Goal: Use online tool/utility: Utilize a website feature to perform a specific function

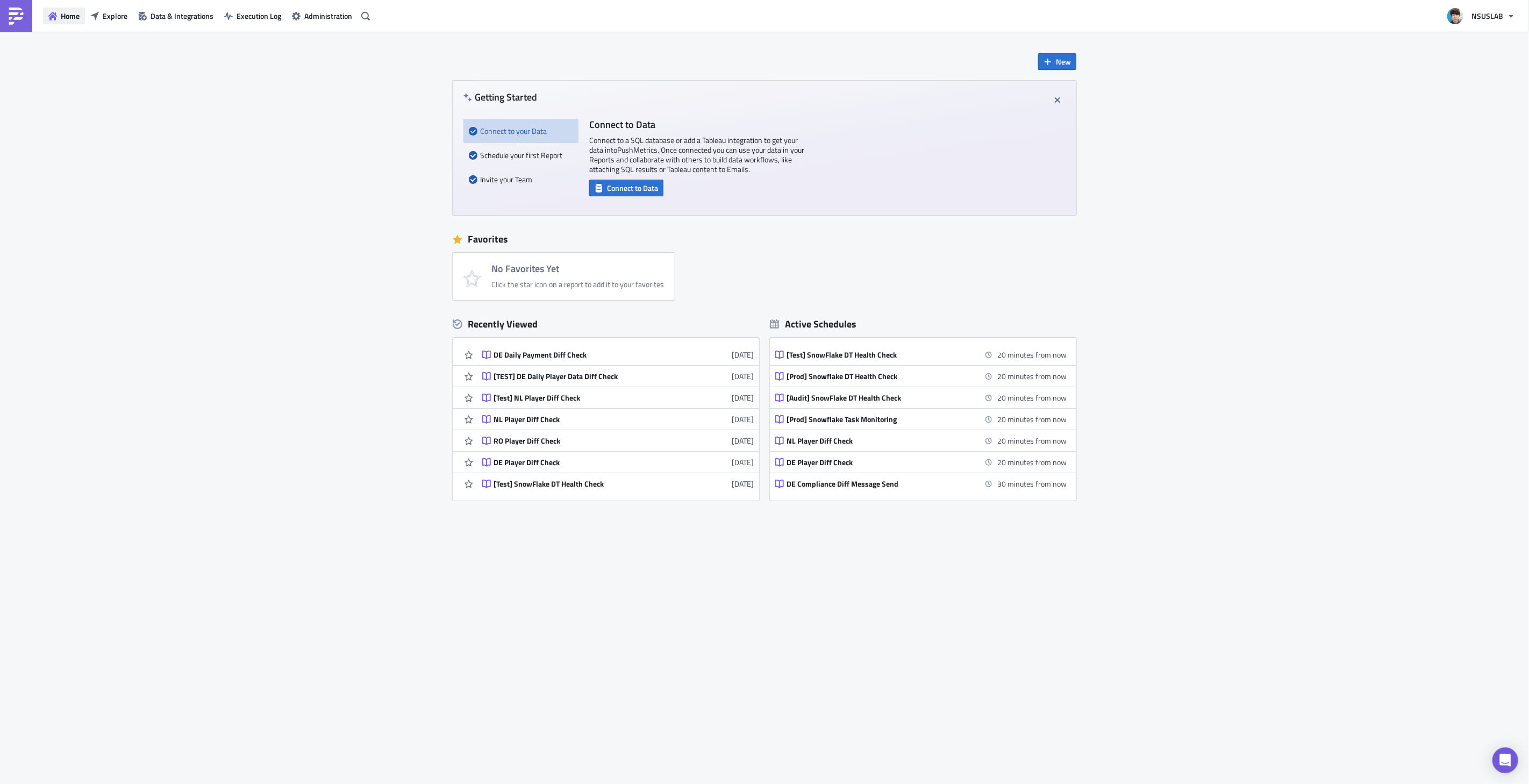
click at [57, 19] on button "Home" at bounding box center [64, 16] width 42 height 17
click at [70, 14] on span "Home" at bounding box center [70, 15] width 19 height 11
click at [115, 14] on span "Explore" at bounding box center [114, 15] width 25 height 11
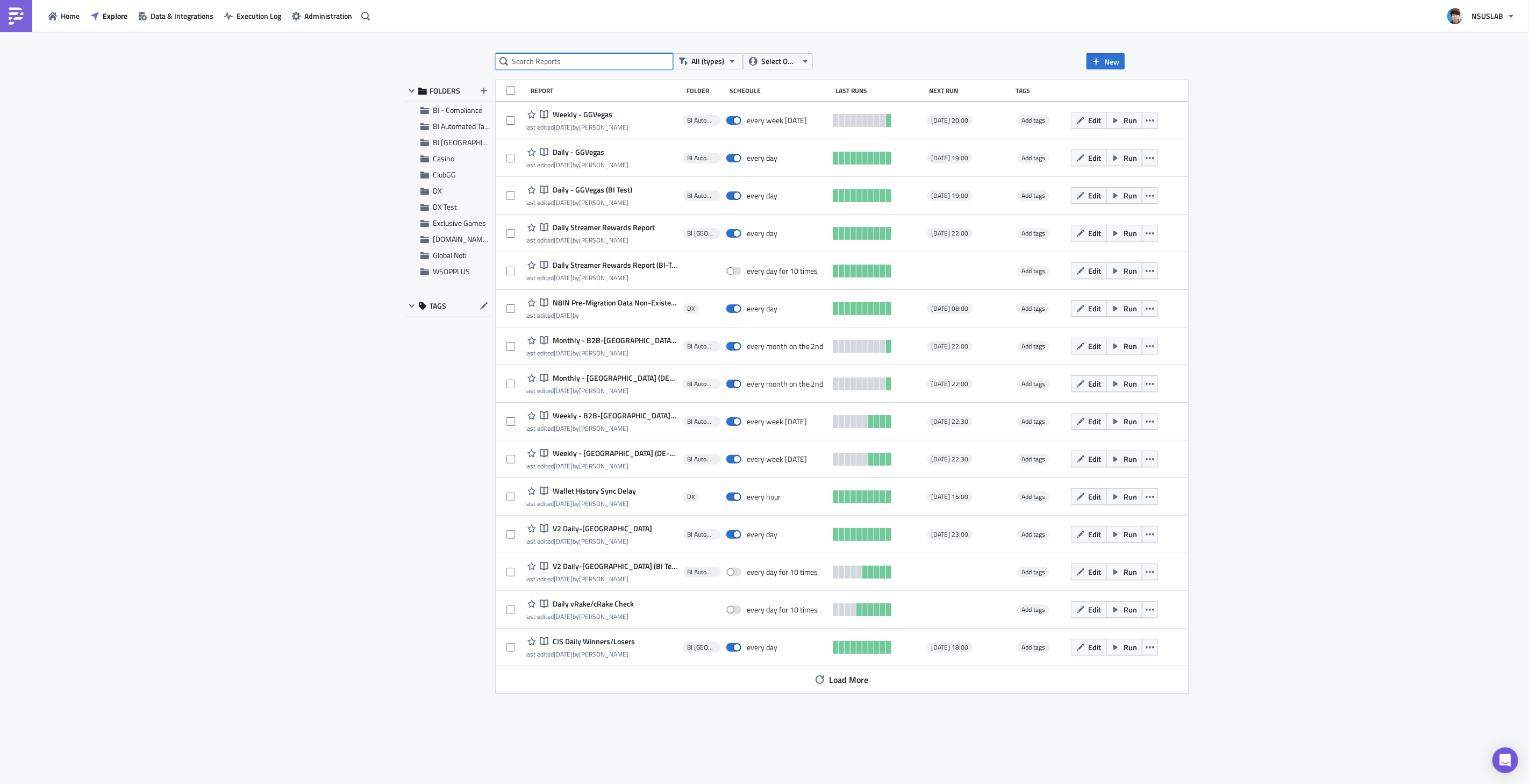
click at [599, 65] on input "text" at bounding box center [584, 61] width 177 height 16
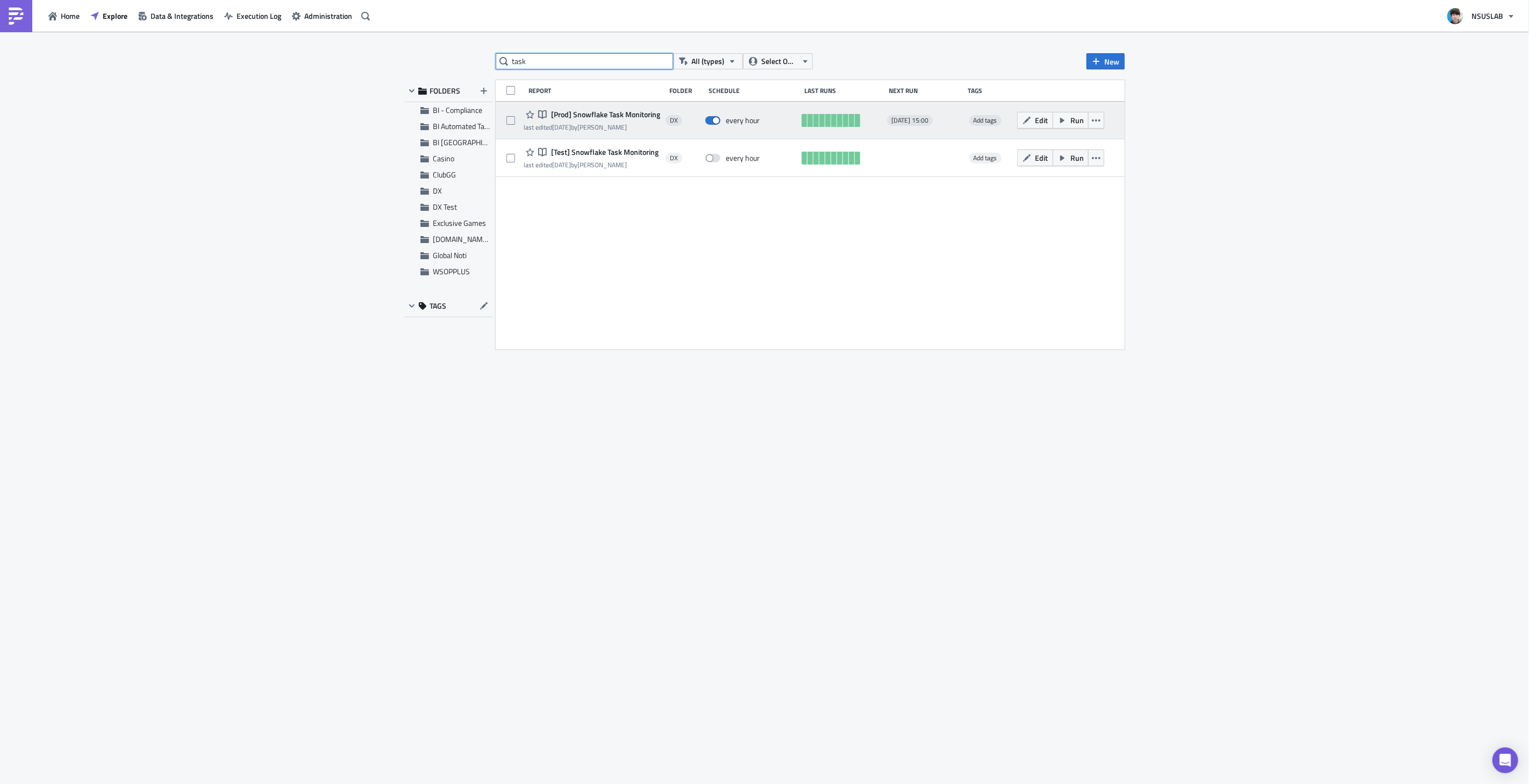
type input "task"
click at [636, 115] on span "[Prod] Snowflake Task Monitoring" at bounding box center [605, 114] width 112 height 10
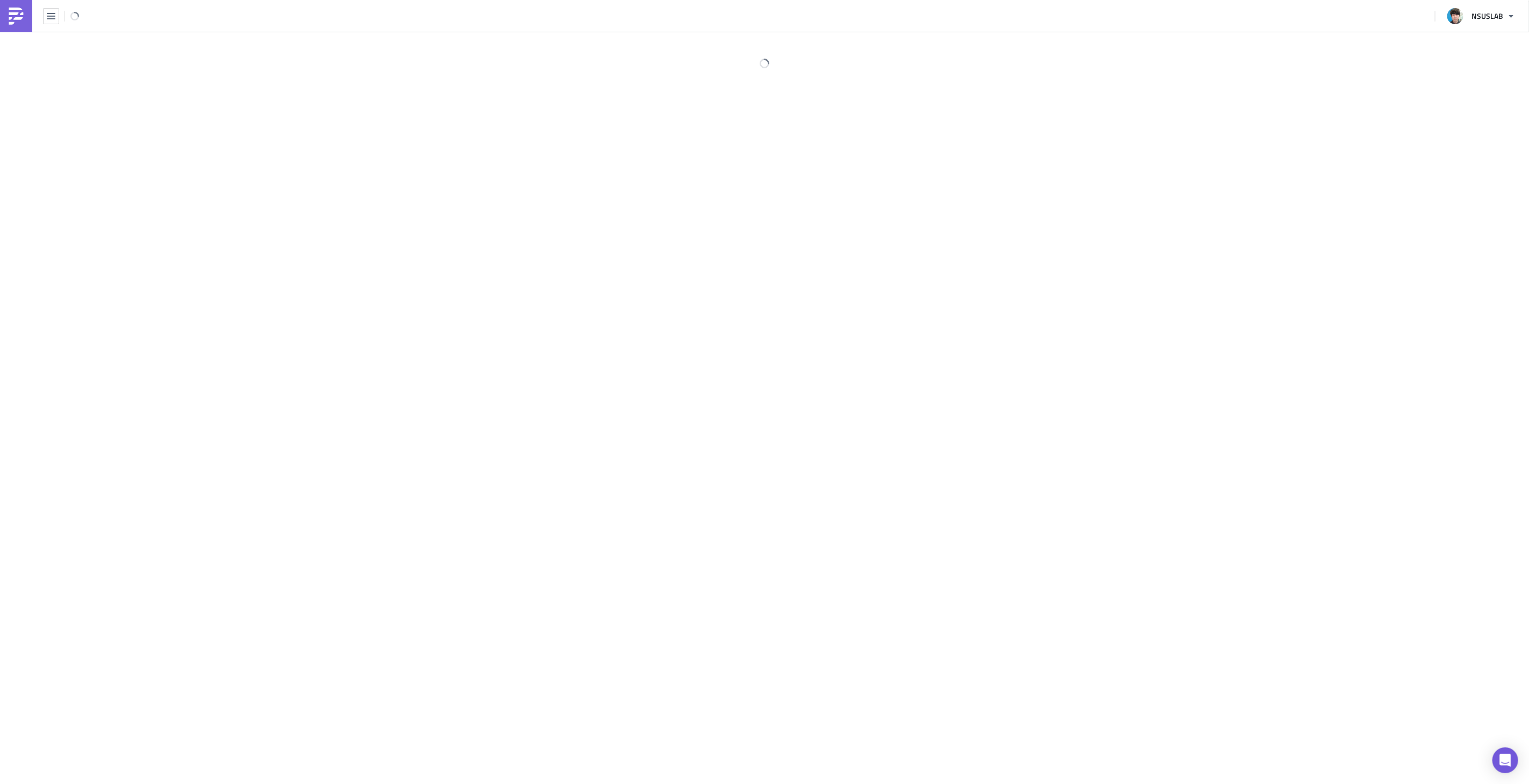
click at [636, 115] on div at bounding box center [764, 408] width 1529 height 753
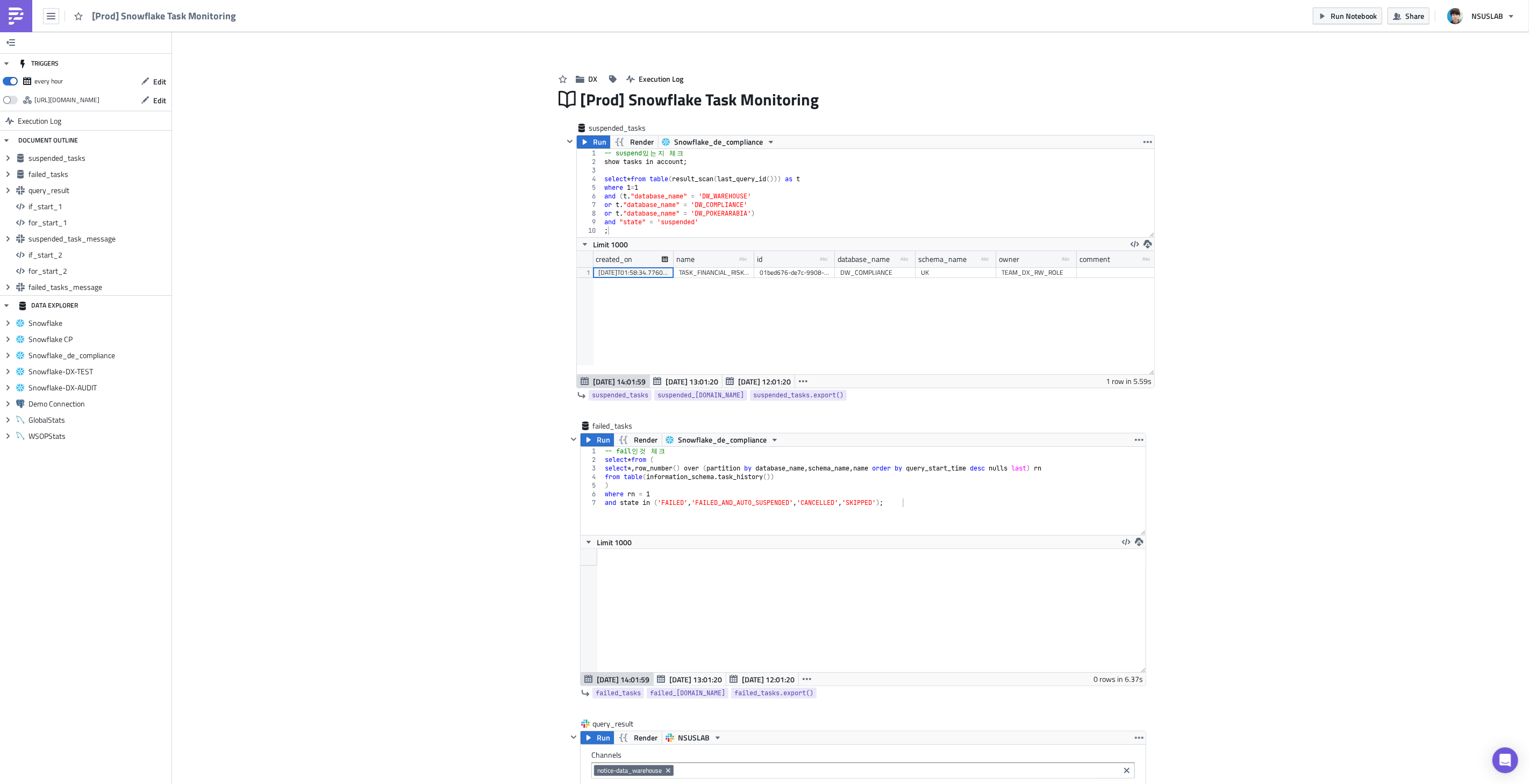
scroll to position [122, 577]
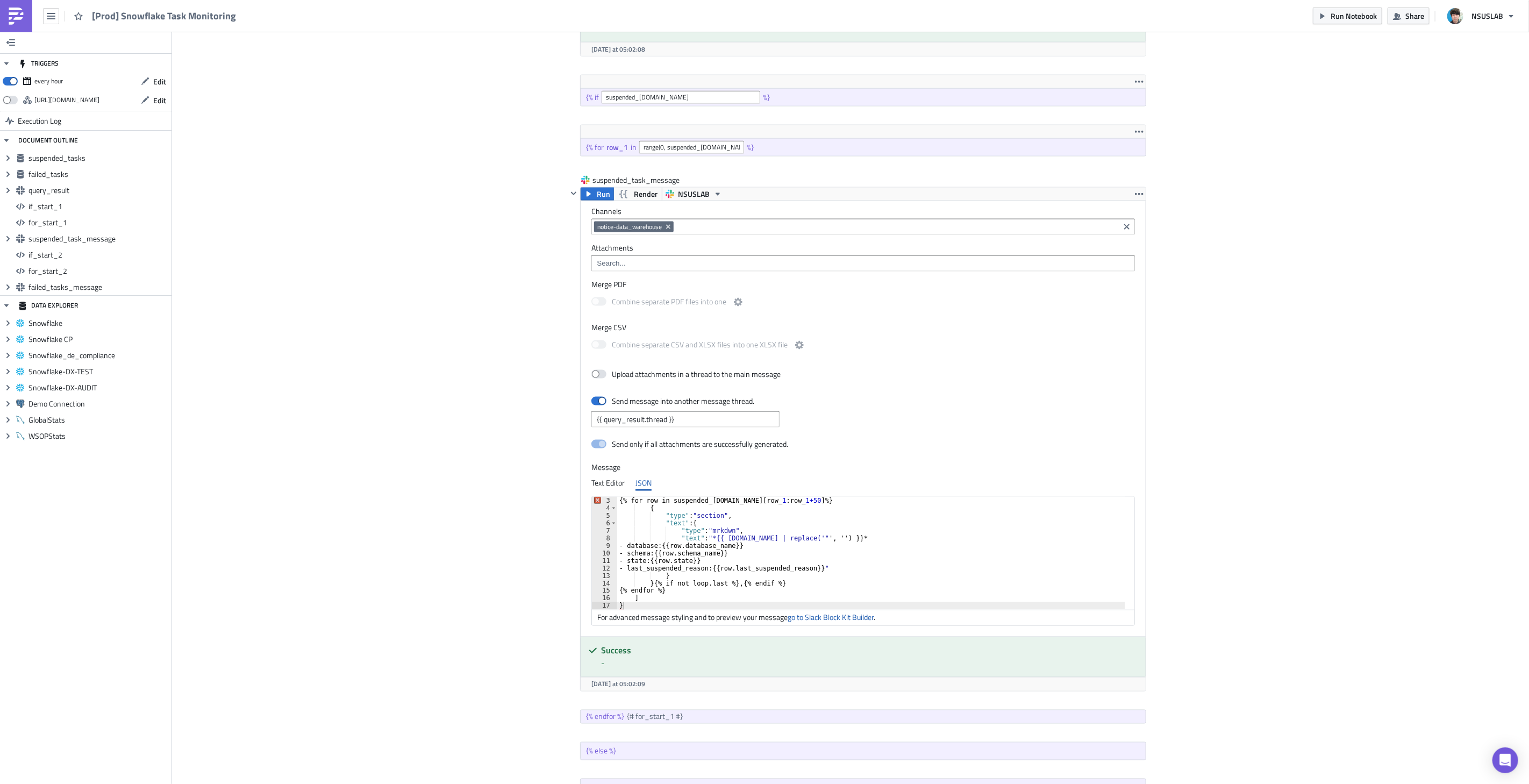
scroll to position [1164, 0]
click at [1282, 584] on div "Add Image DX Execution Log [Prod] Snowflake Task Monitoring suspended_tasks Run…" at bounding box center [850, 246] width 1357 height 2759
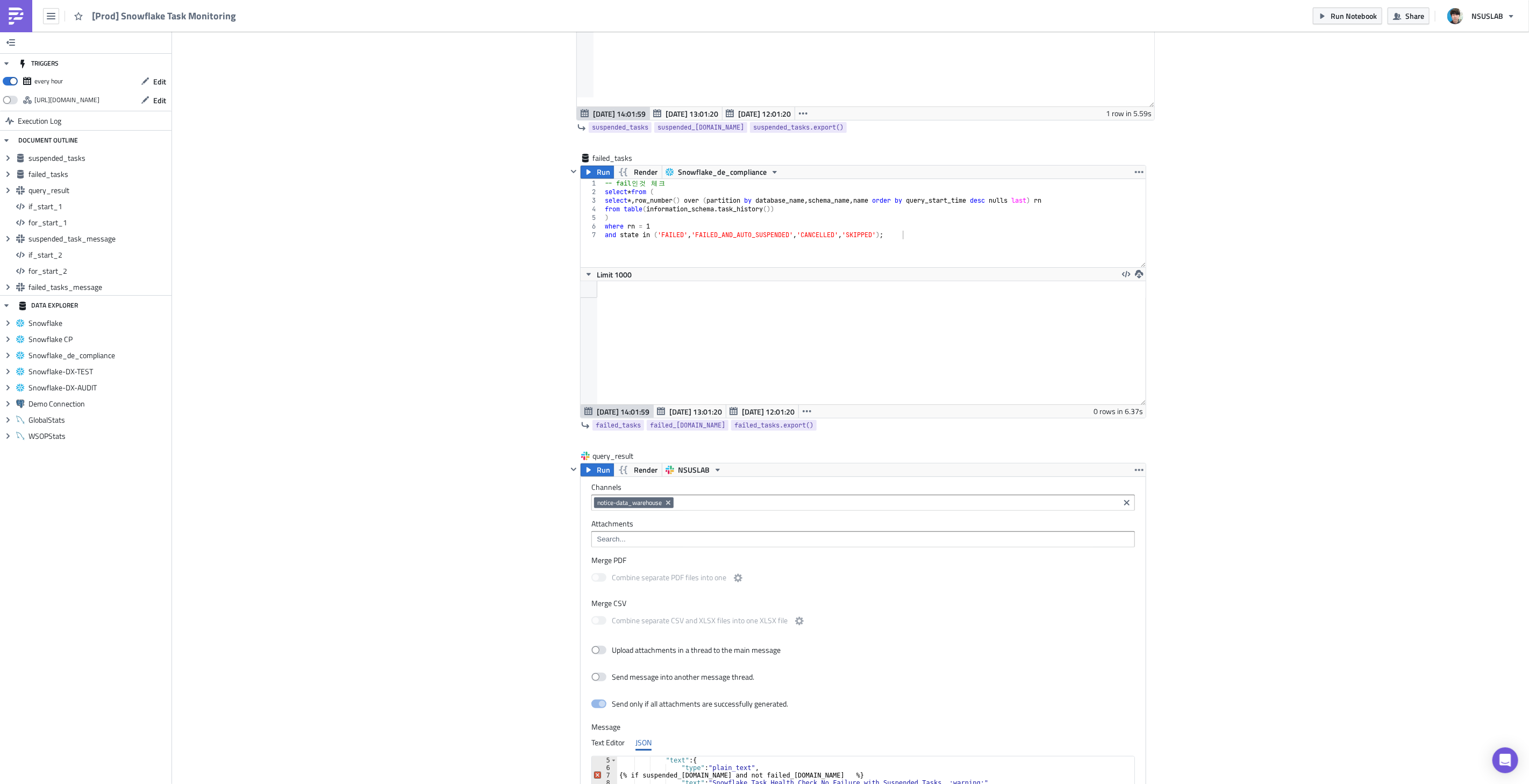
scroll to position [224, 0]
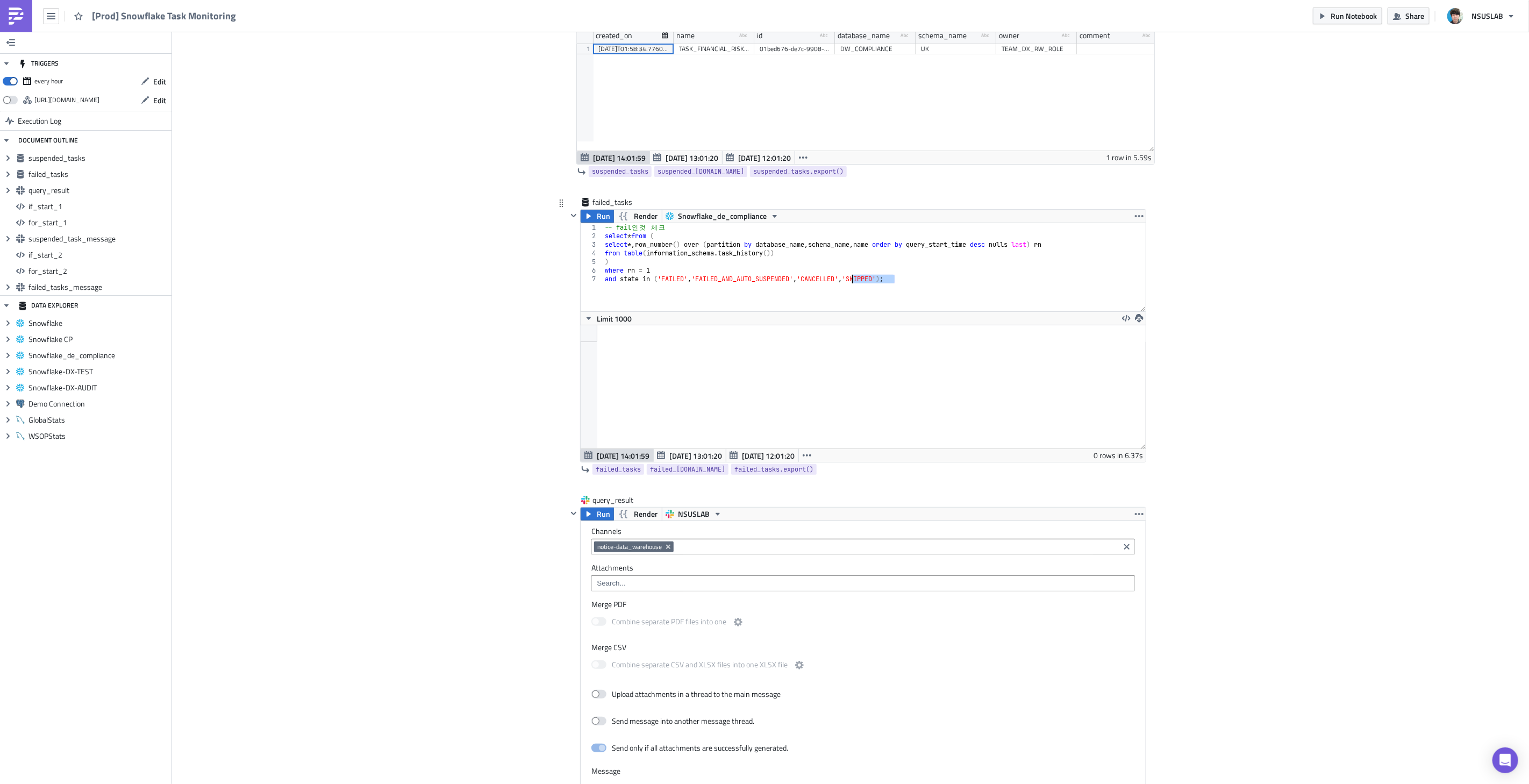
drag, startPoint x: 891, startPoint y: 278, endPoint x: 849, endPoint y: 278, distance: 42.0
click at [849, 278] on div "-- fail 인 것 체 크 select * from ( select *, row_number ( ) over ( partition by da…" at bounding box center [874, 275] width 543 height 105
type textarea "and state in ('FAILED', 'FAILED_AND_AUTO_SUSPENDED', 'CANCELLED');"
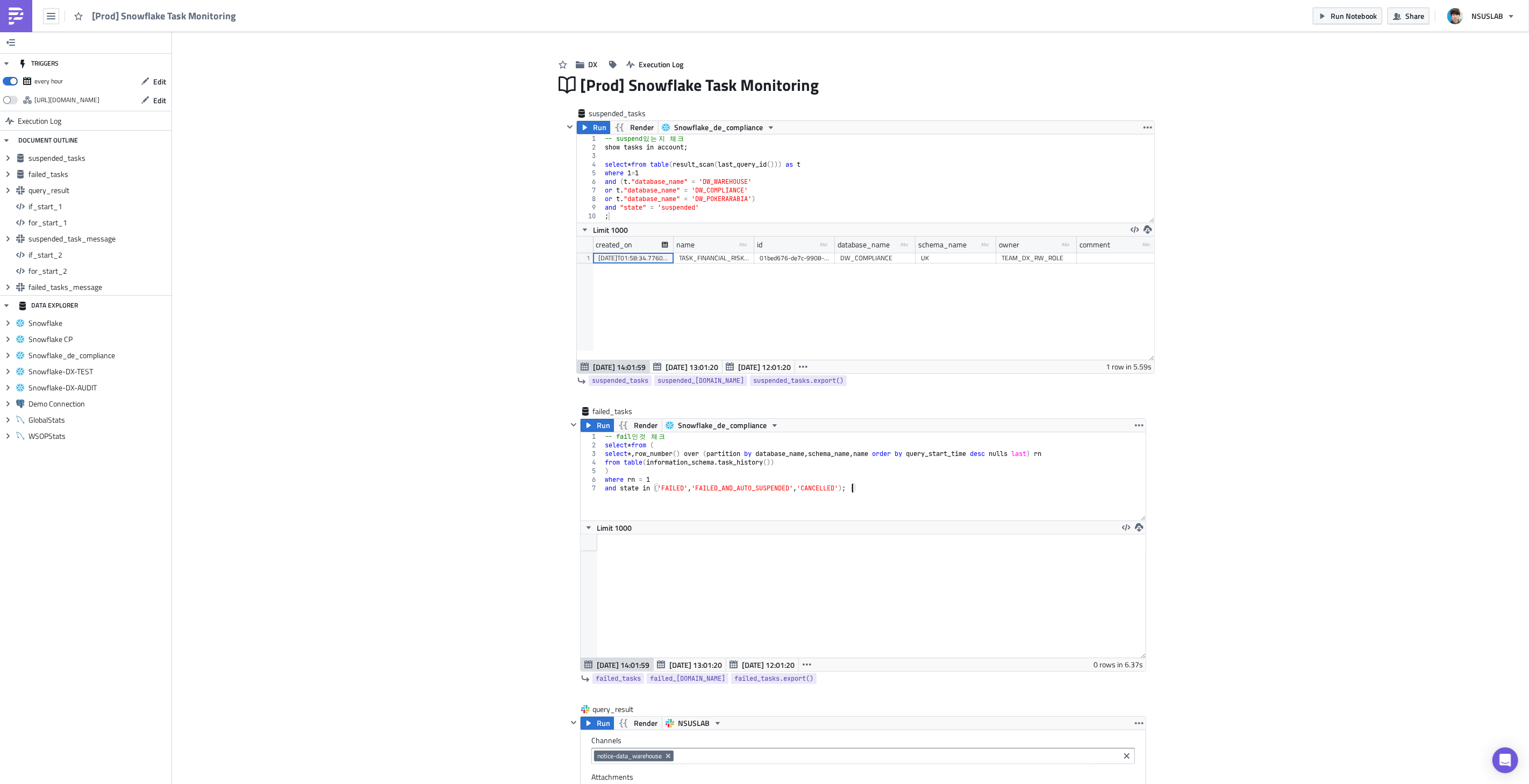
scroll to position [0, 0]
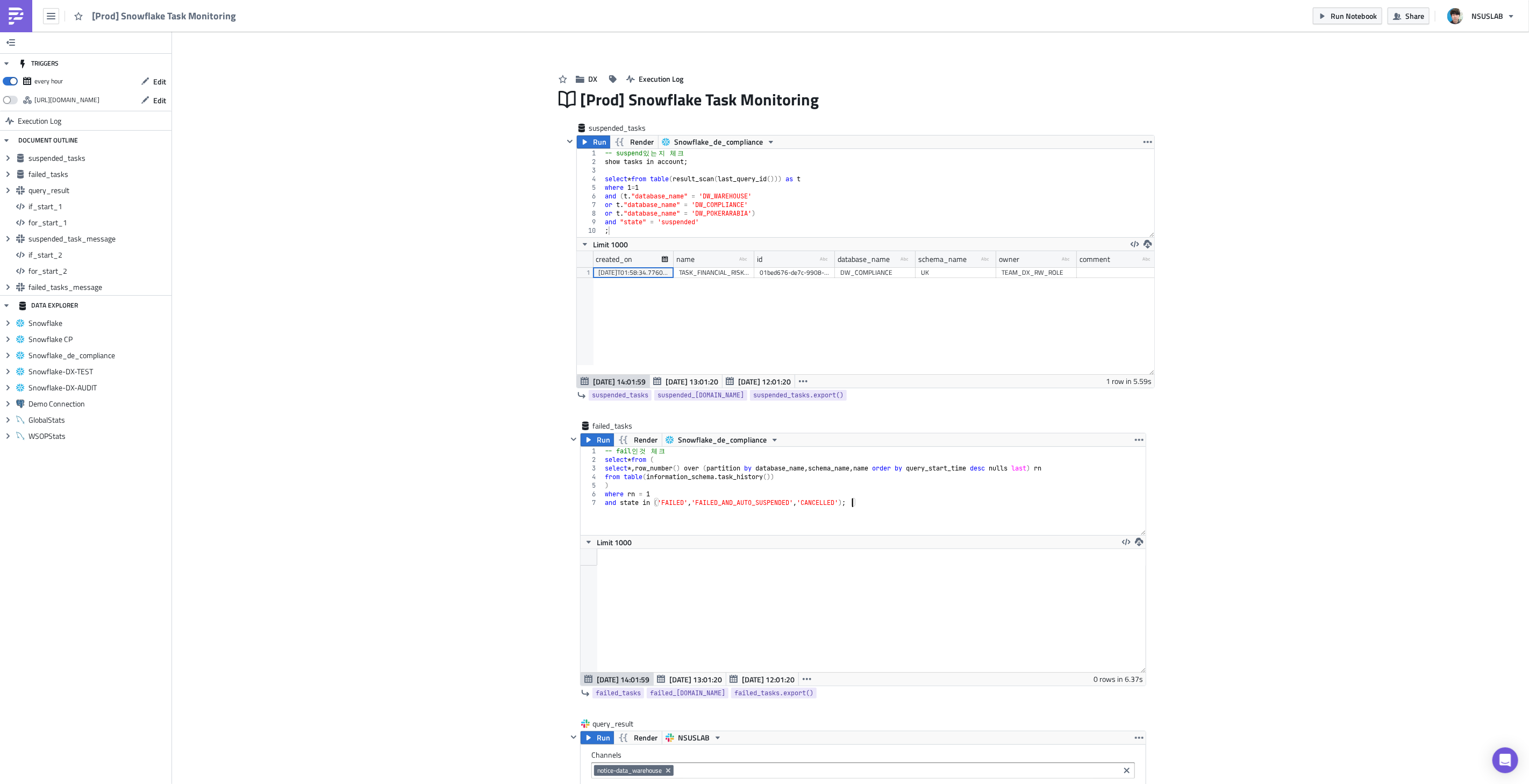
click at [1350, 22] on span "Run Notebook" at bounding box center [1354, 15] width 46 height 11
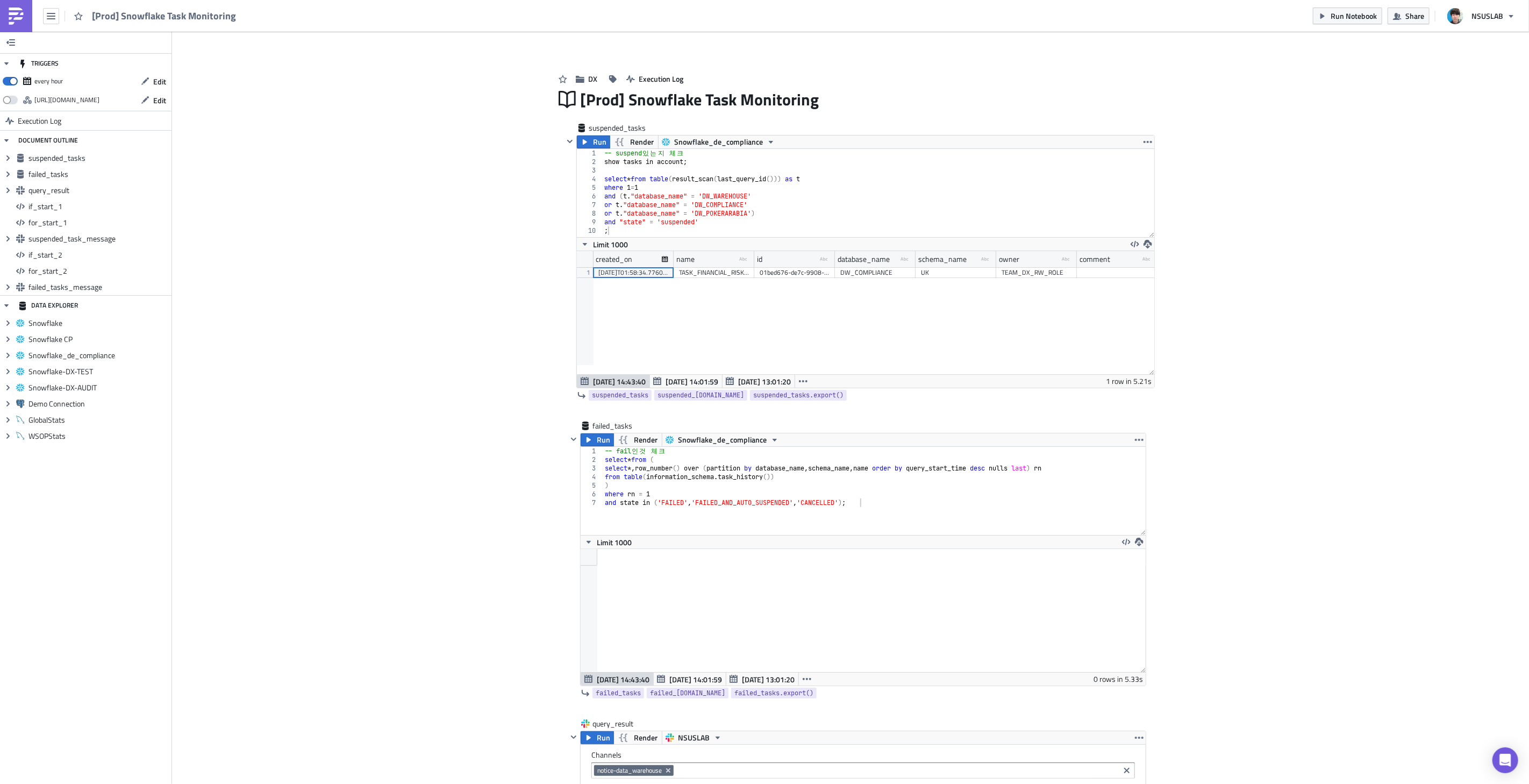
click at [20, 13] on img at bounding box center [16, 16] width 17 height 17
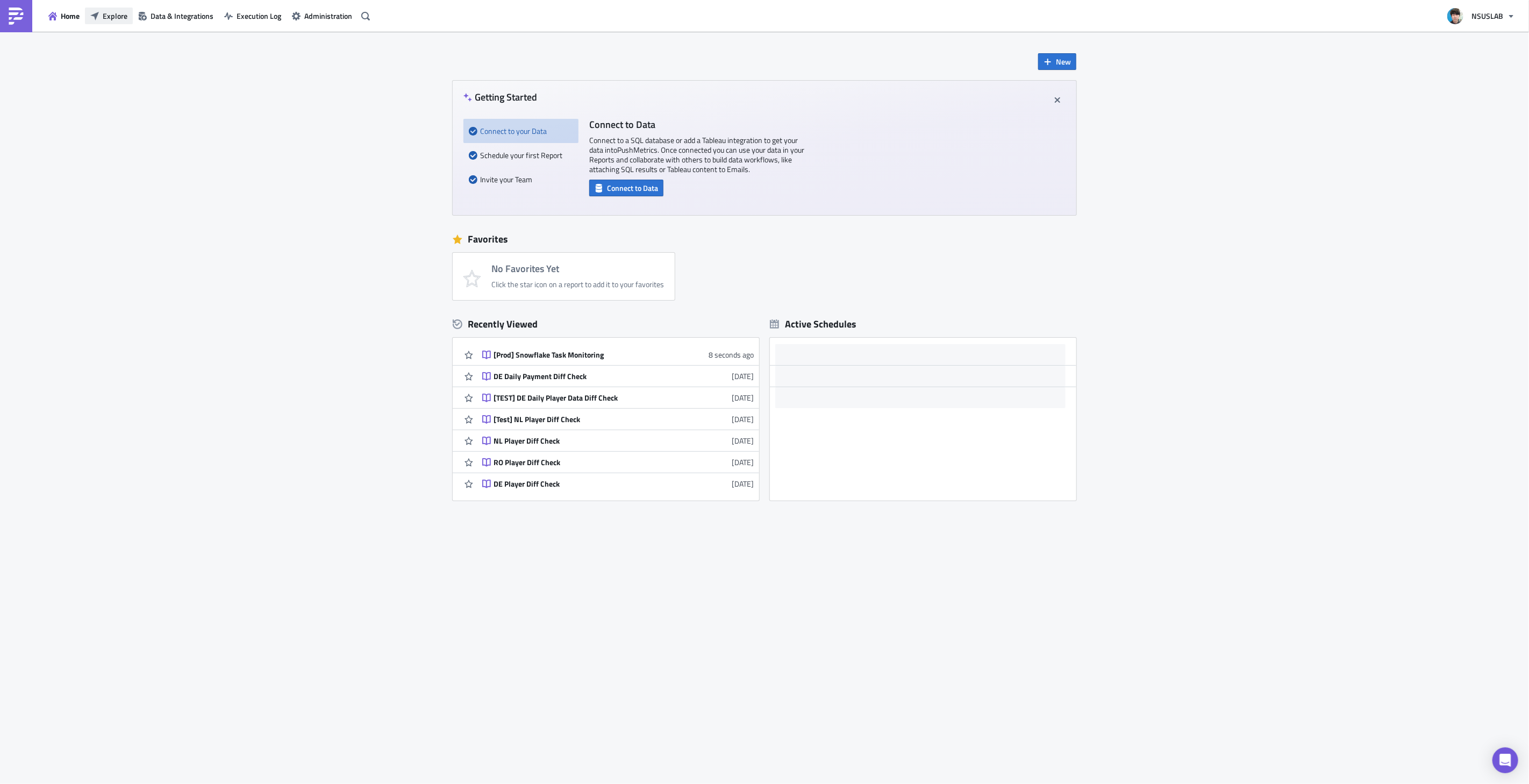
click at [118, 17] on span "Explore" at bounding box center [114, 15] width 25 height 11
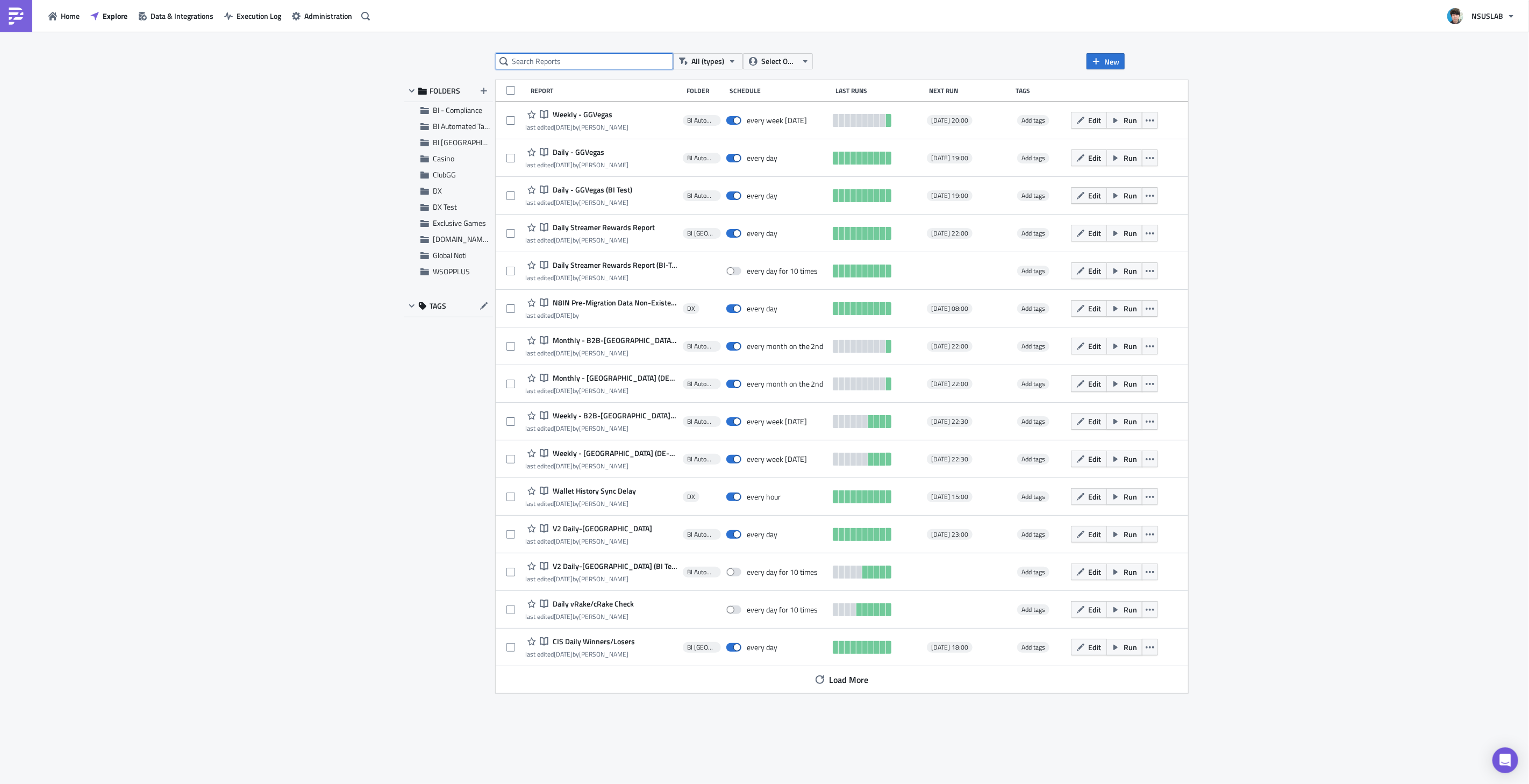
click at [589, 64] on input "text" at bounding box center [584, 61] width 177 height 16
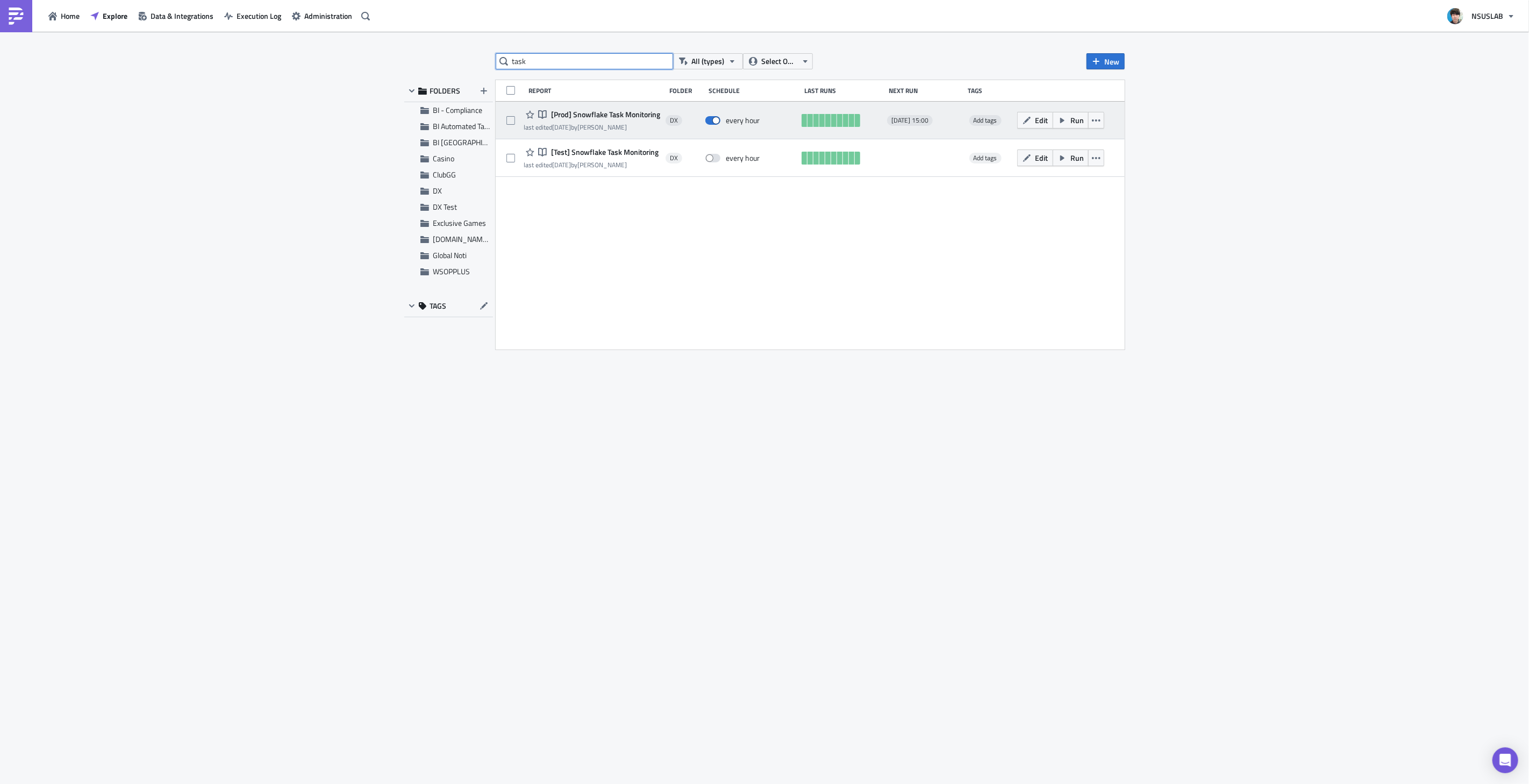
type input "task"
drag, startPoint x: 615, startPoint y: 115, endPoint x: 659, endPoint y: 125, distance: 45.1
click at [616, 115] on span "[Prod] Snowflake Task Monitoring" at bounding box center [605, 114] width 112 height 10
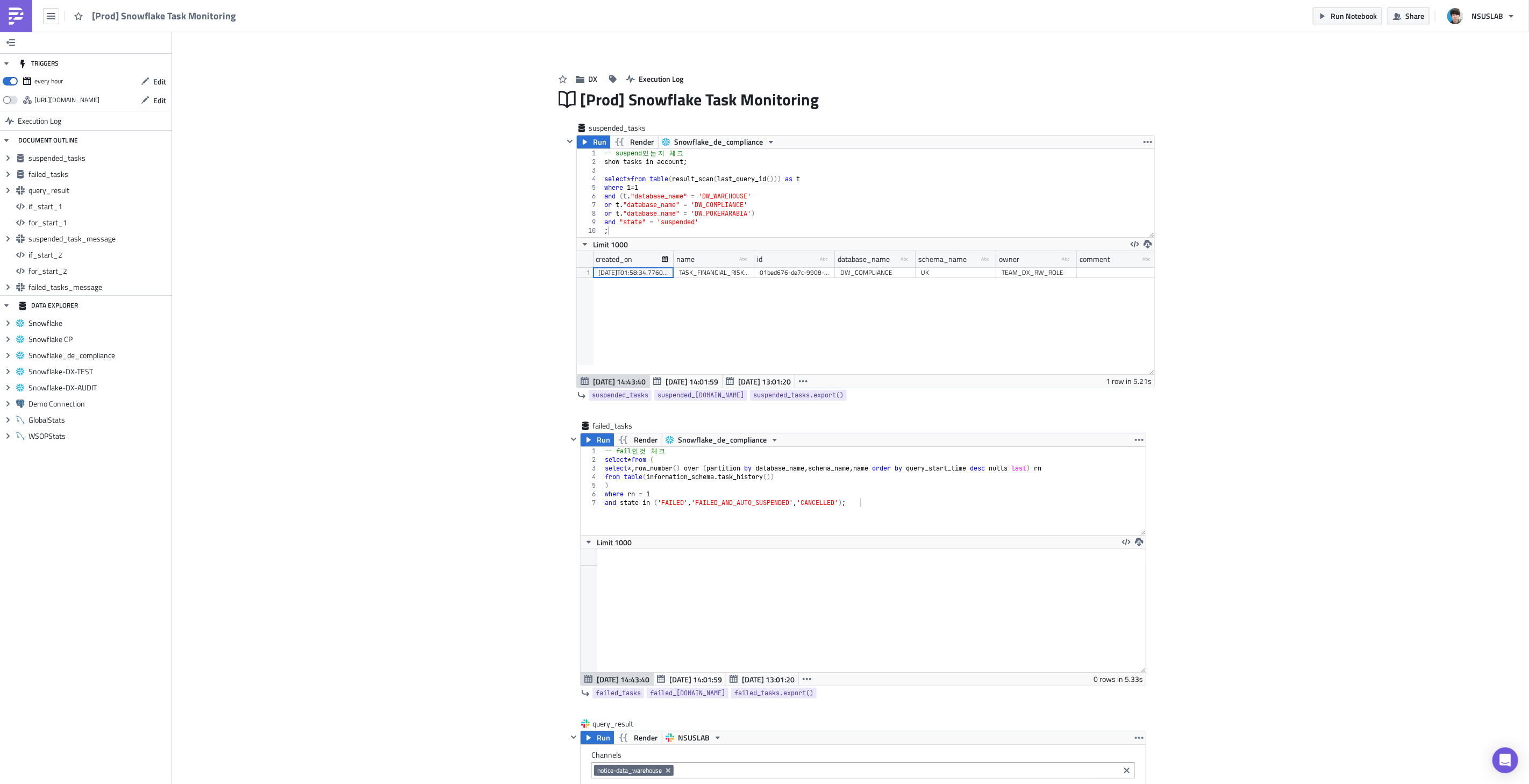
scroll to position [122, 577]
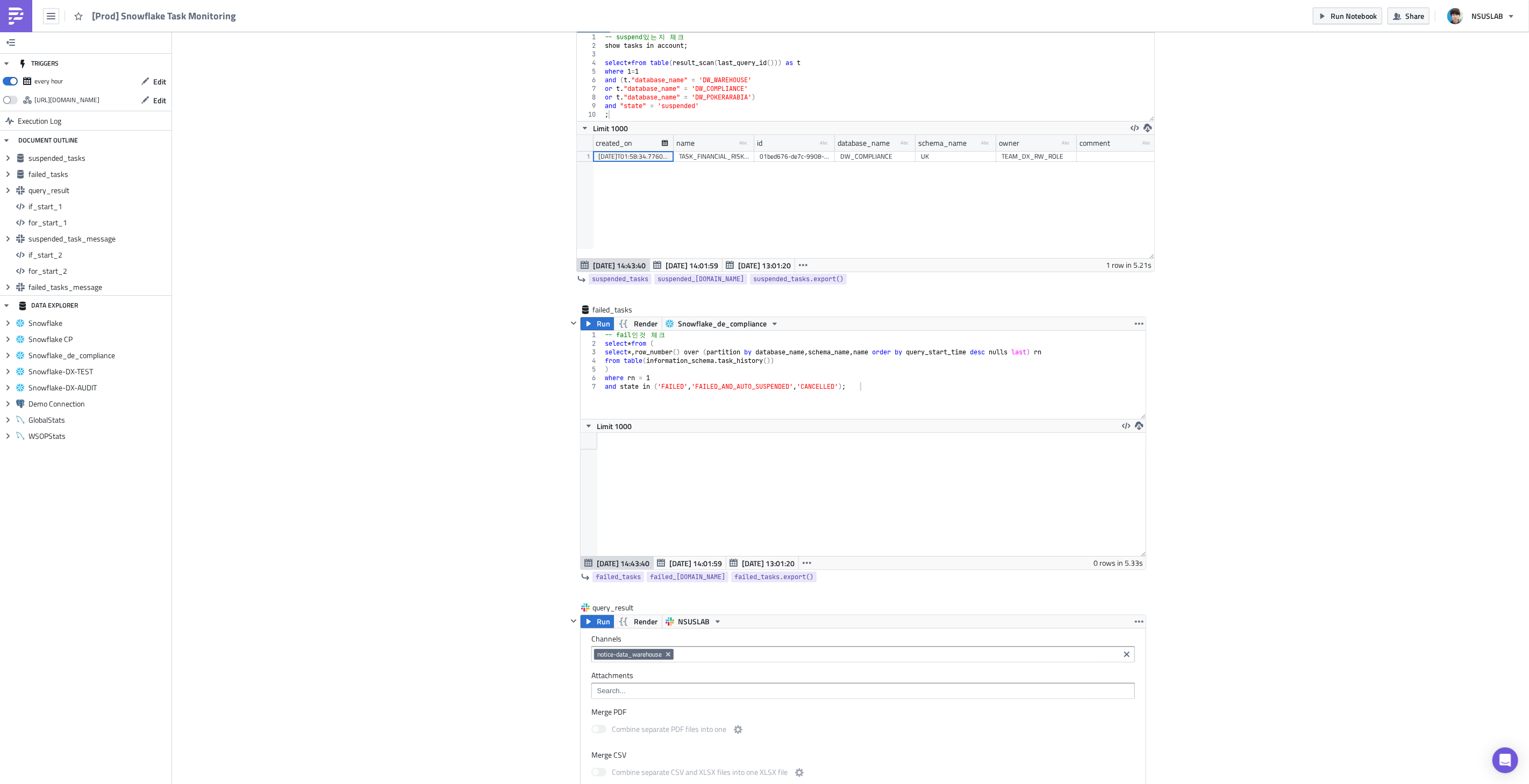
scroll to position [119, 0]
